Goal: Find contact information: Find contact information

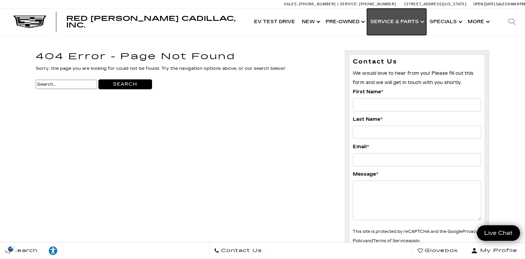
click at [422, 20] on link "Show Service & Parts" at bounding box center [396, 22] width 59 height 27
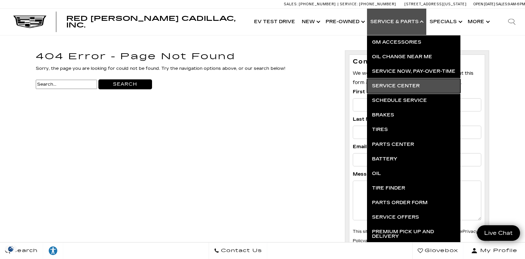
click at [411, 85] on link "Service Center" at bounding box center [413, 86] width 93 height 15
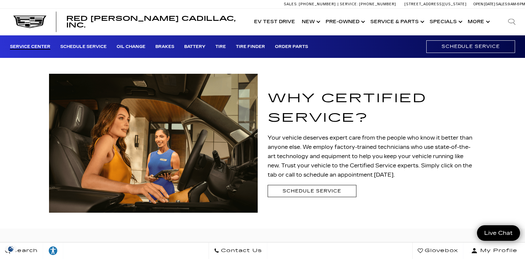
click at [262, 251] on span "Contact Us" at bounding box center [240, 251] width 43 height 9
